Goal: Ask a question

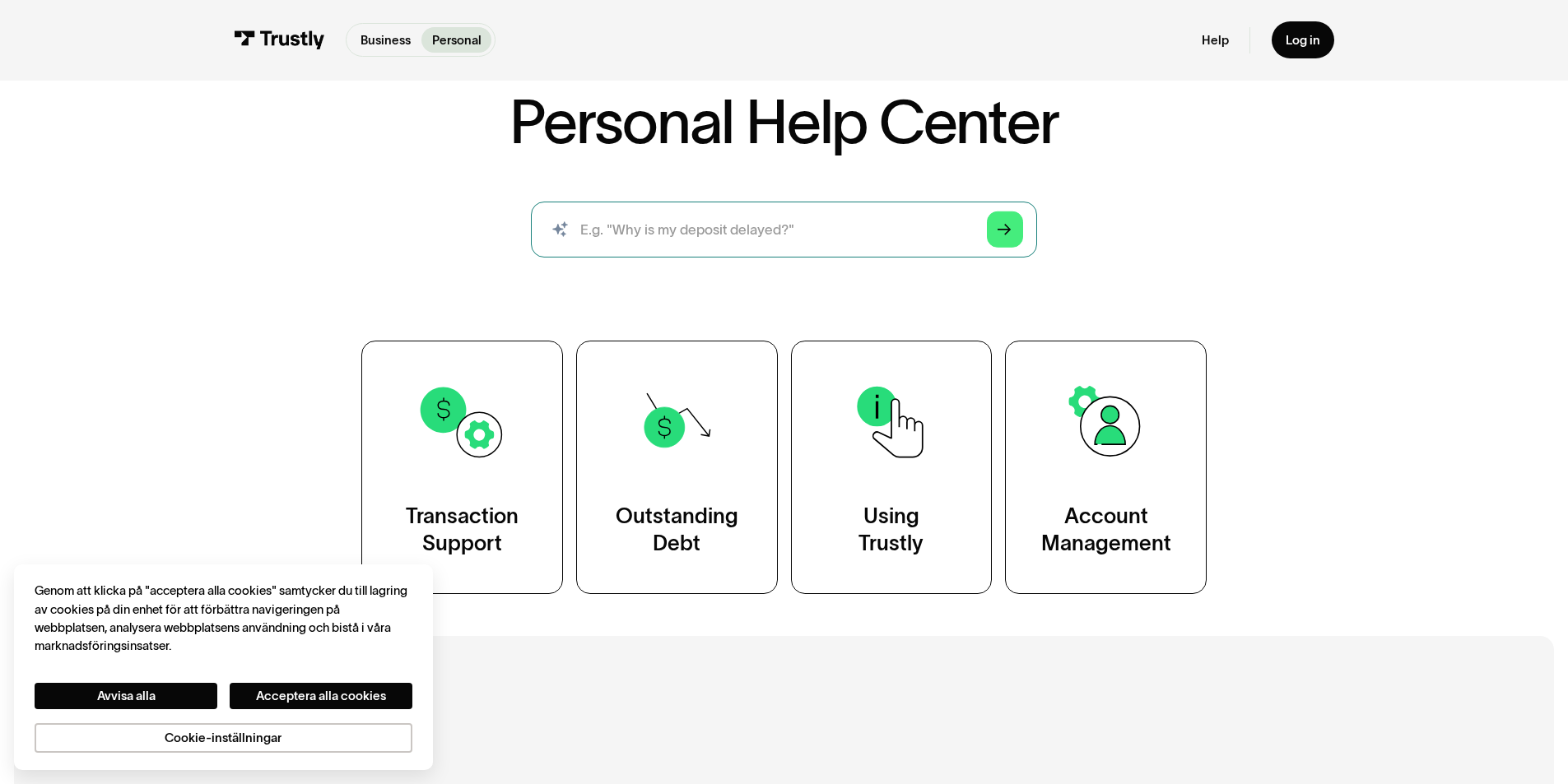
scroll to position [165, 0]
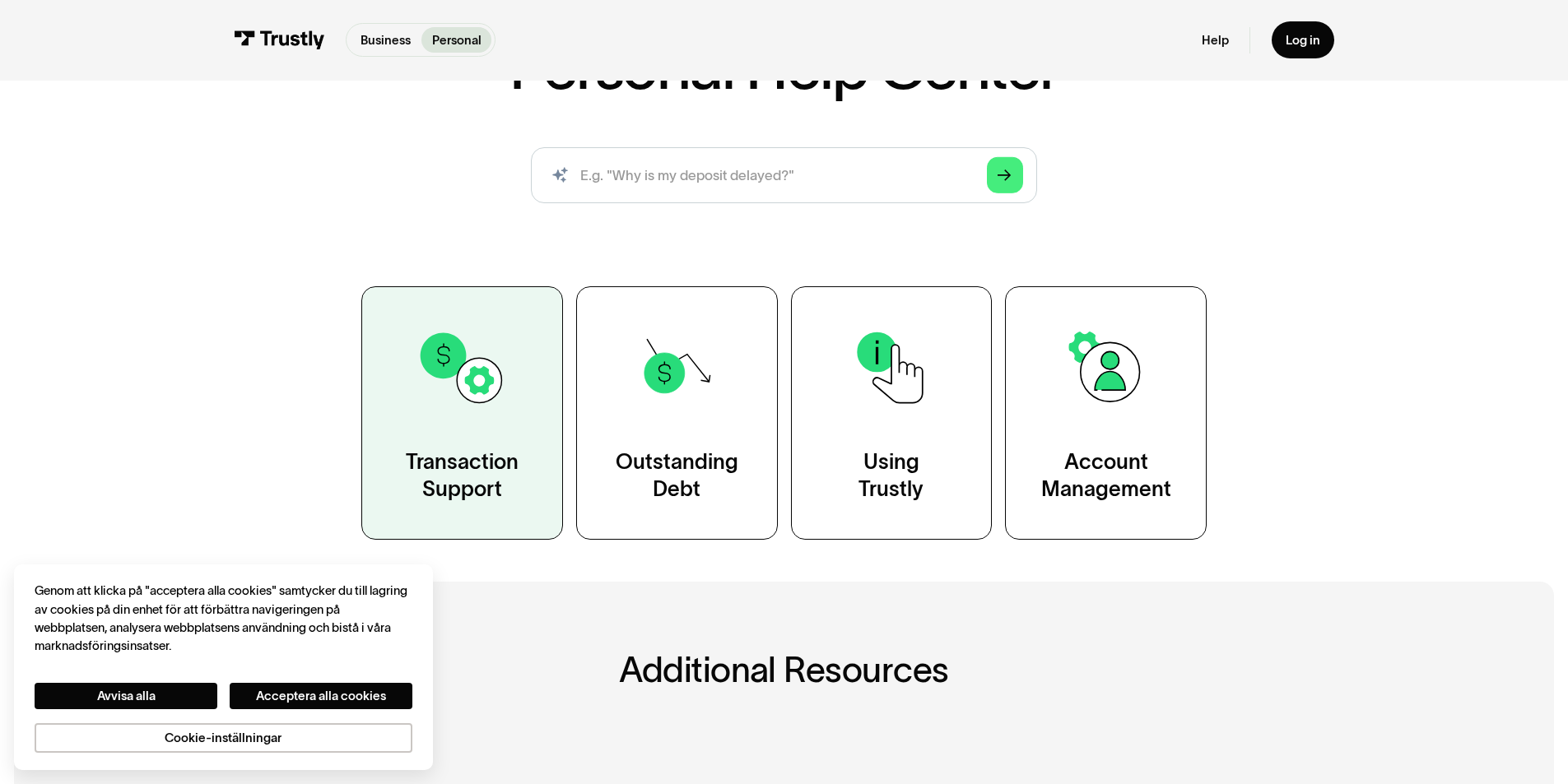
click at [464, 372] on img at bounding box center [461, 368] width 91 height 91
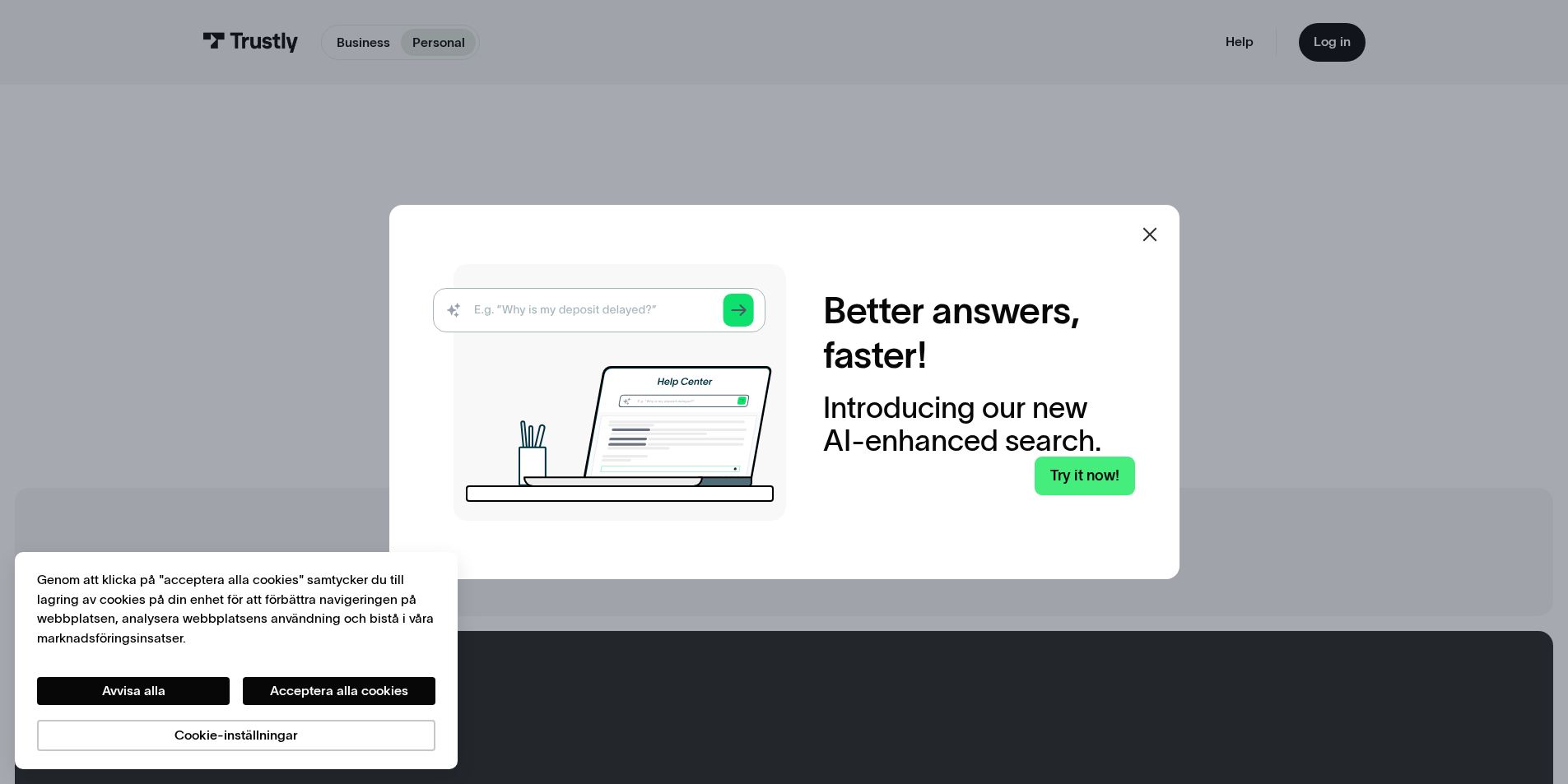
click at [1158, 229] on icon at bounding box center [1150, 234] width 20 height 20
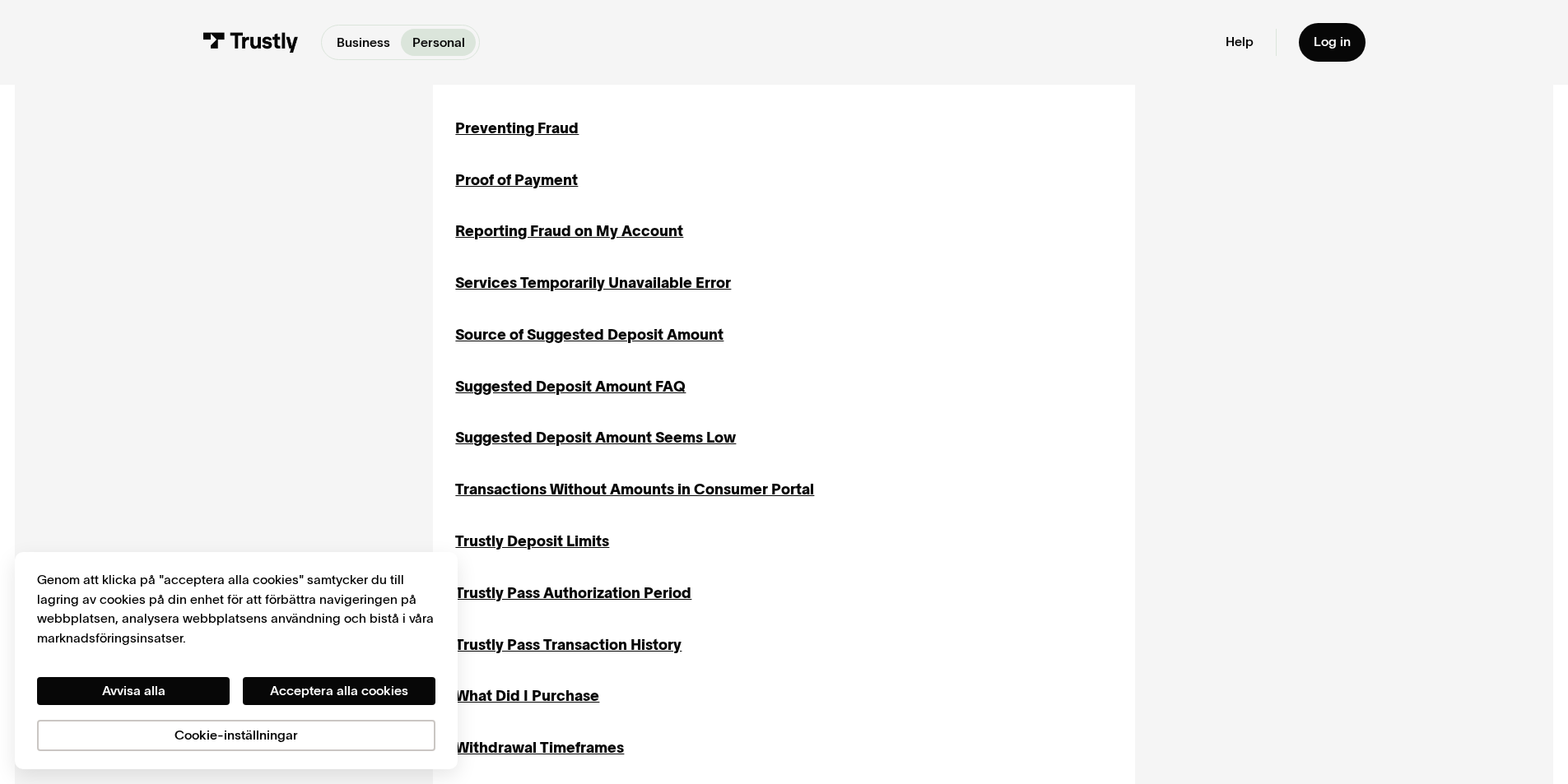
scroll to position [2140, 0]
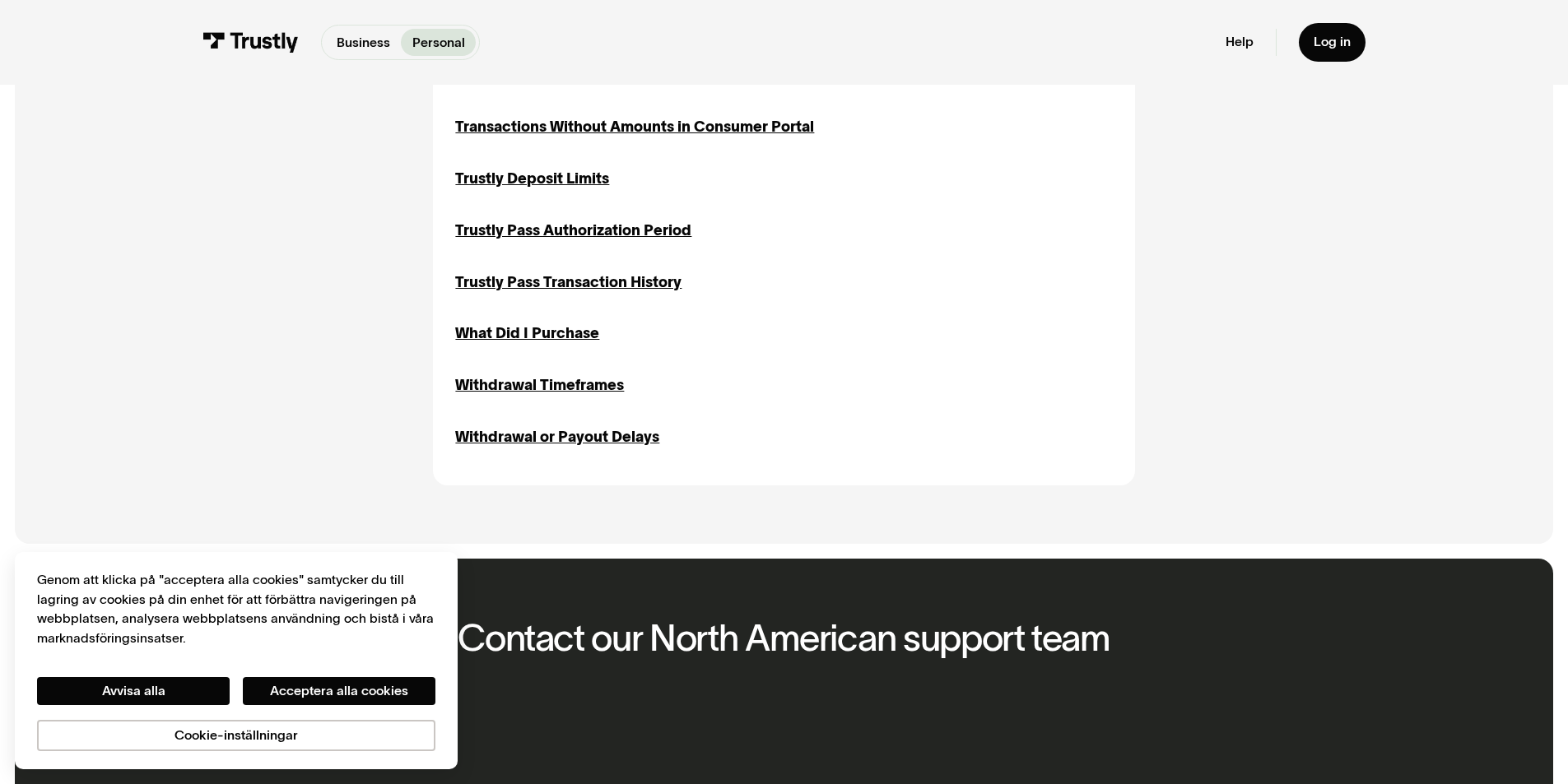
drag, startPoint x: 1567, startPoint y: 484, endPoint x: 1573, endPoint y: 492, distance: 10.0
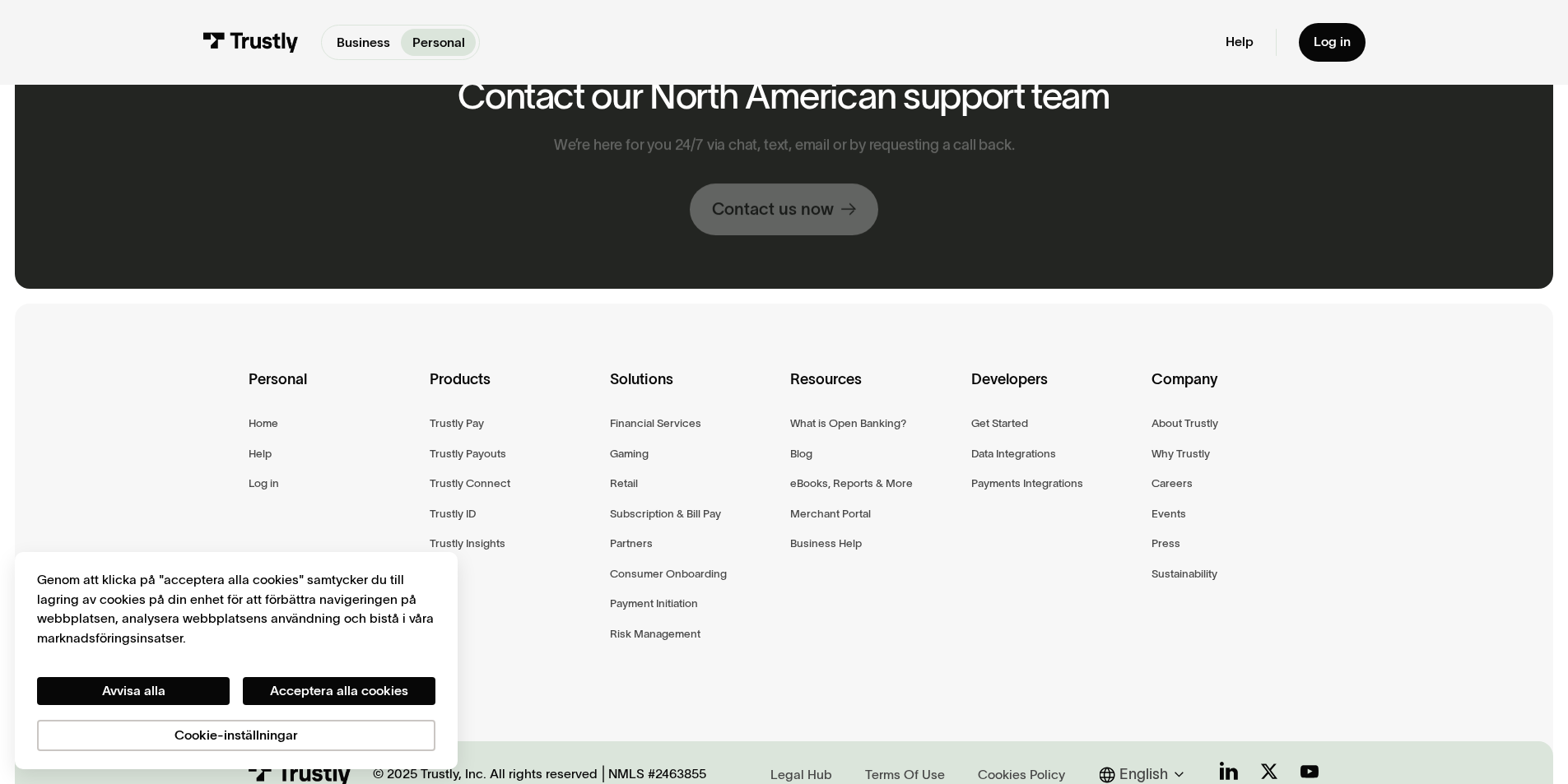
scroll to position [2795, 0]
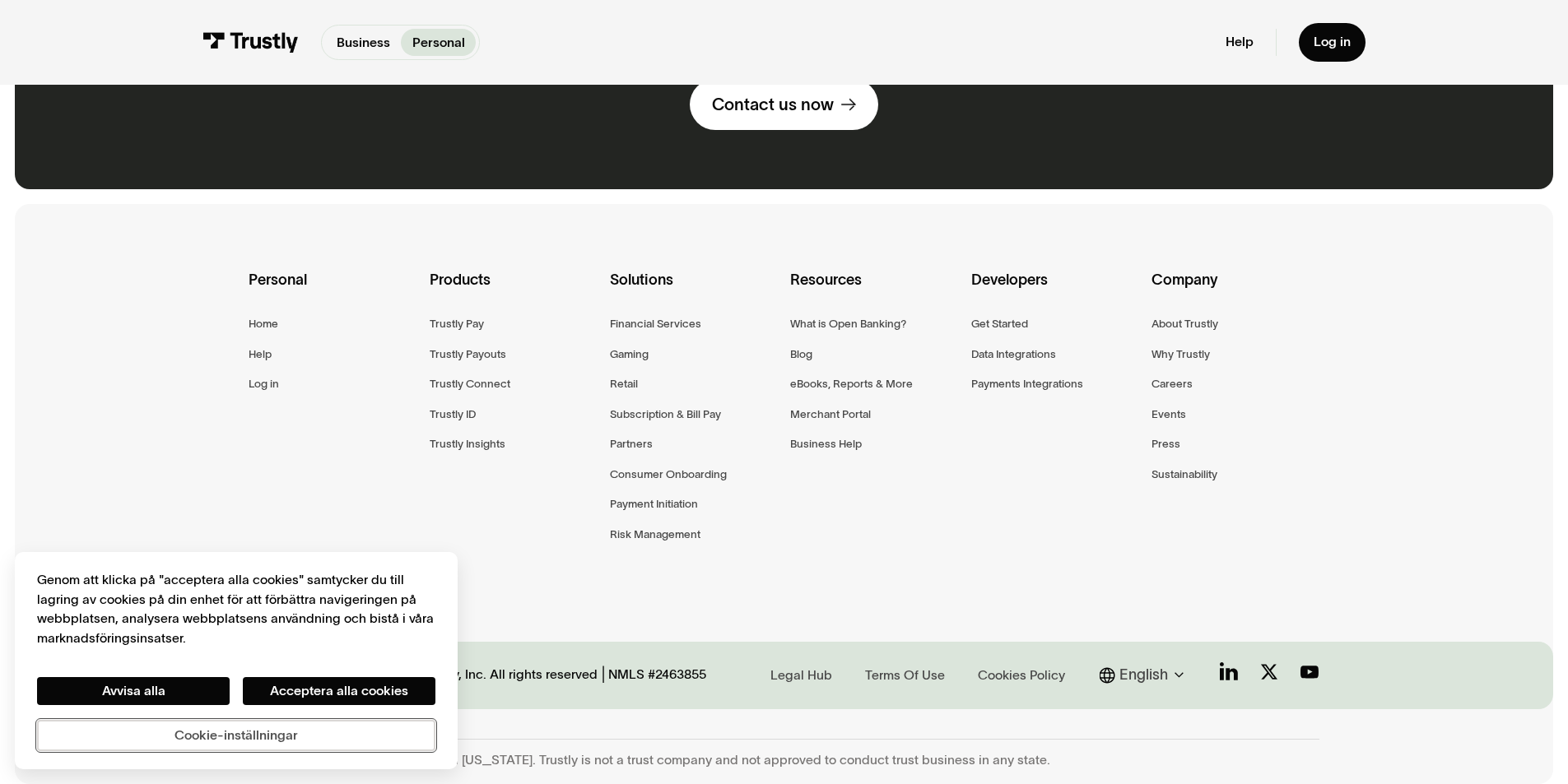
click at [283, 744] on button "Cookie-inställningar" at bounding box center [235, 735] width 399 height 31
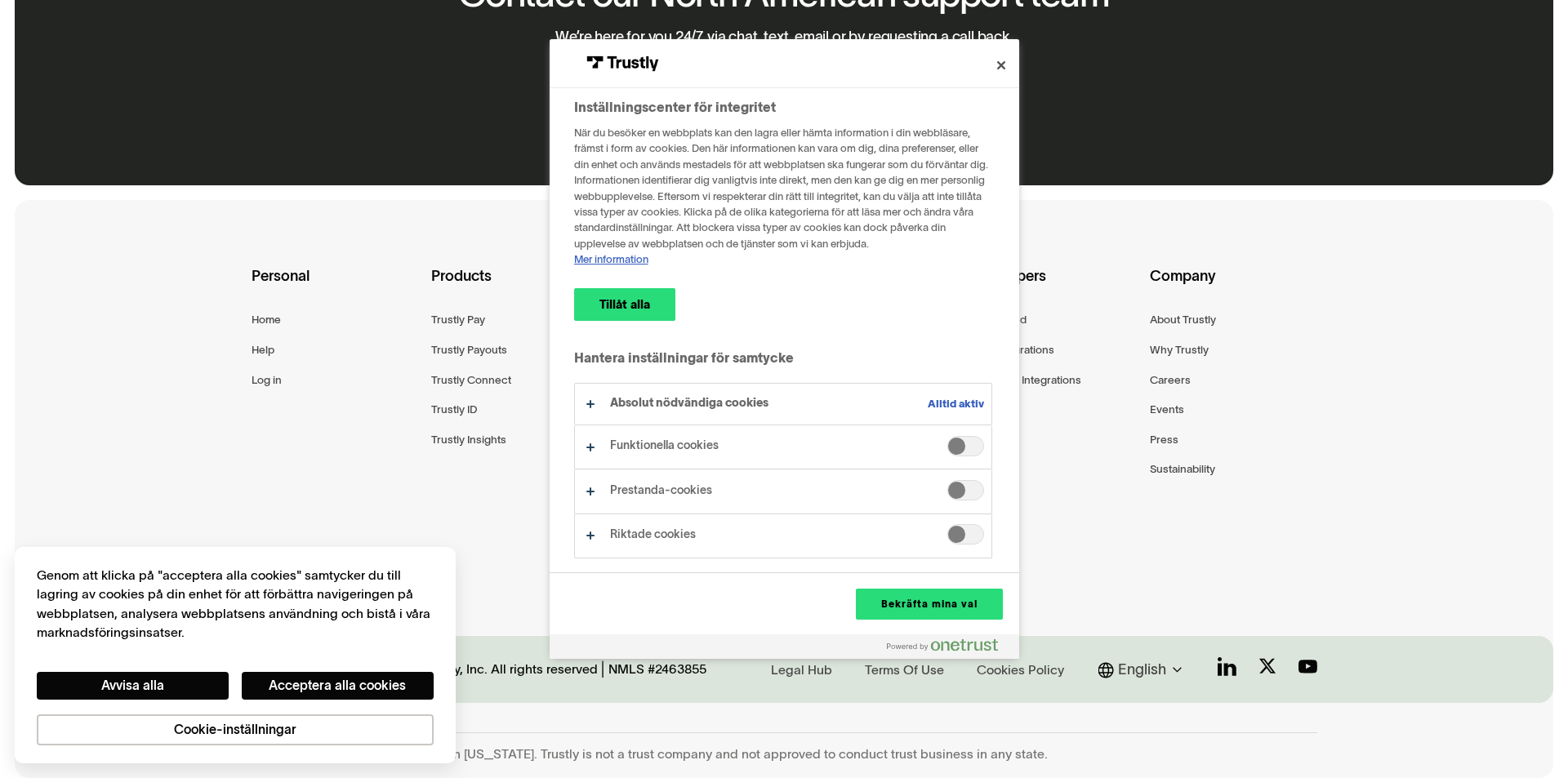
click at [1224, 450] on div "Company About Trustly Why Trustly Careers Events Press Sustainability" at bounding box center [1233, 377] width 167 height 225
click at [1014, 73] on button "Stäng" at bounding box center [1001, 65] width 36 height 36
